Goal: Browse casually

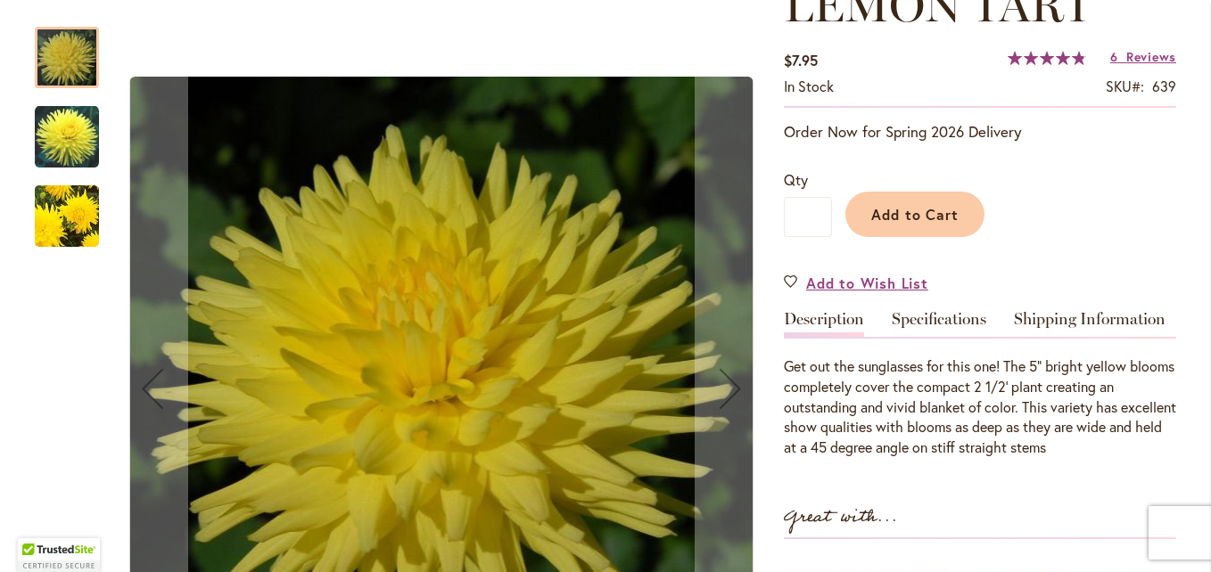
scroll to position [319, 0]
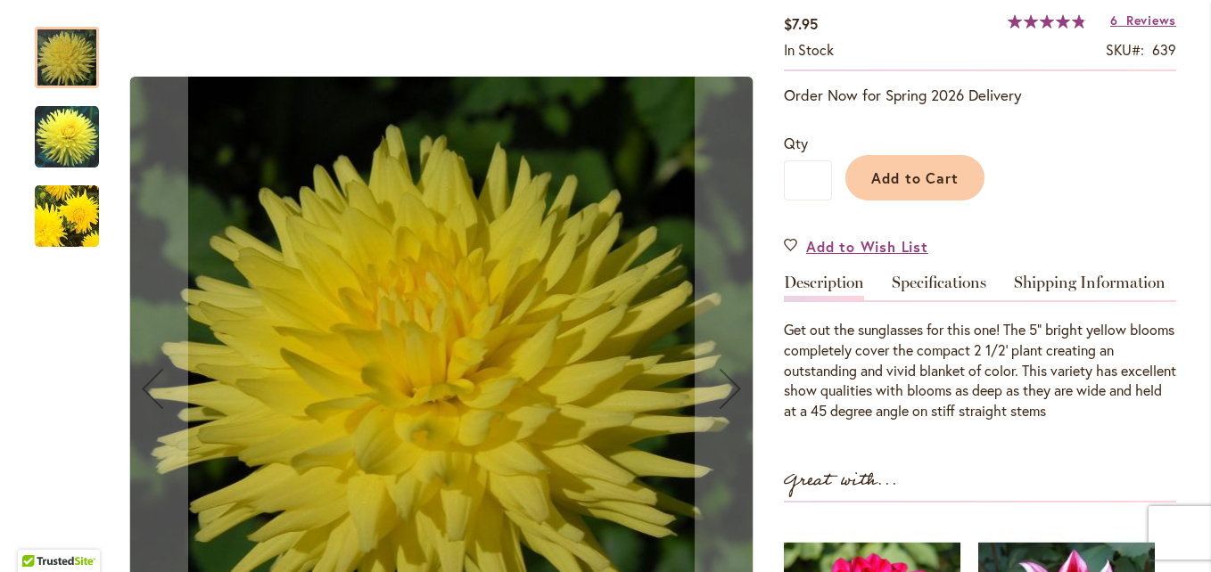
click at [60, 140] on img "LEMON TART" at bounding box center [67, 136] width 64 height 65
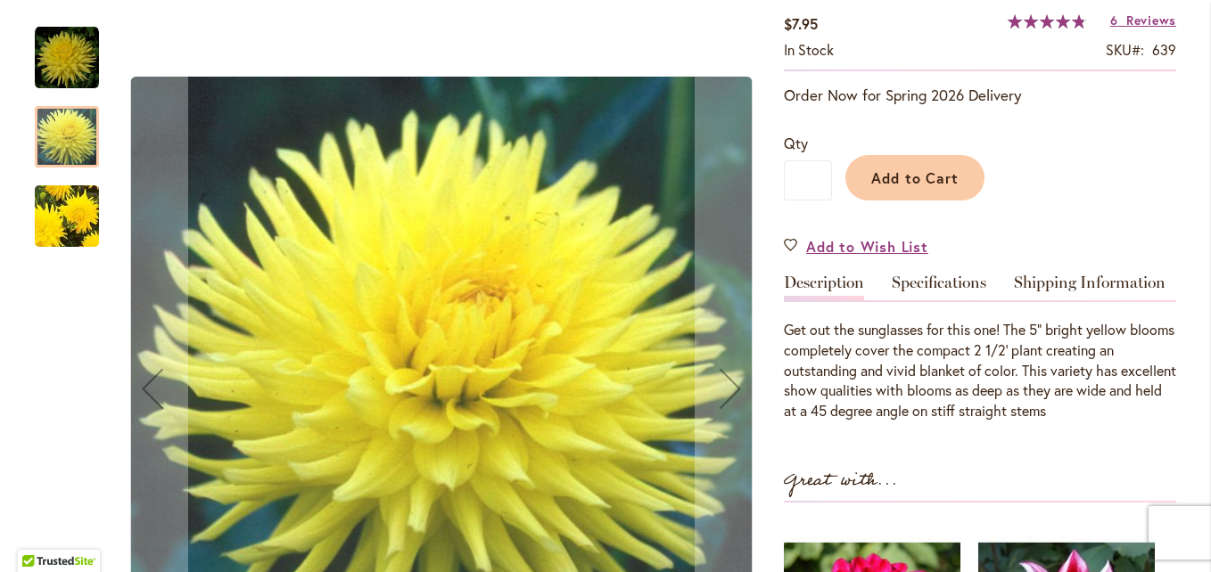
click at [71, 217] on img "LEMON TART" at bounding box center [67, 216] width 128 height 121
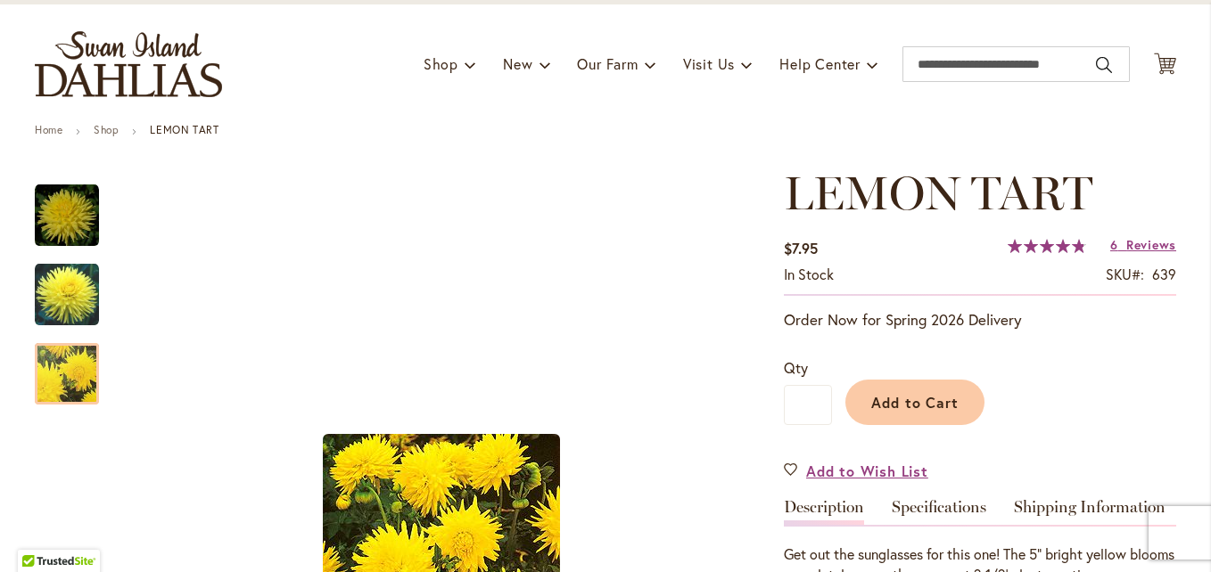
scroll to position [87, 0]
